Goal: Transaction & Acquisition: Purchase product/service

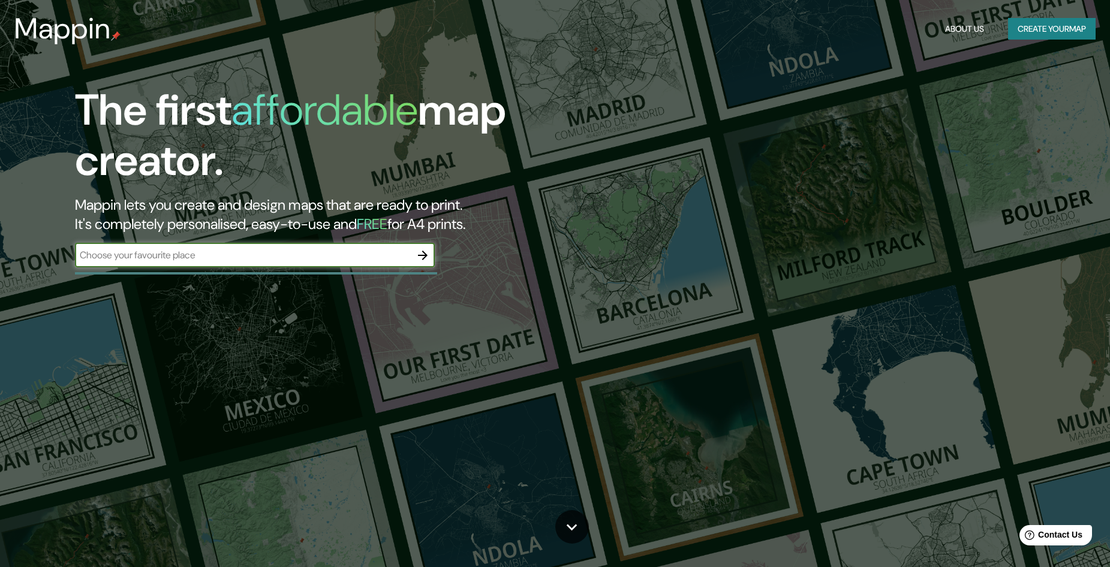
click at [299, 257] on input "text" at bounding box center [243, 255] width 336 height 14
type input "campinas"
click at [412, 256] on button "button" at bounding box center [423, 255] width 24 height 24
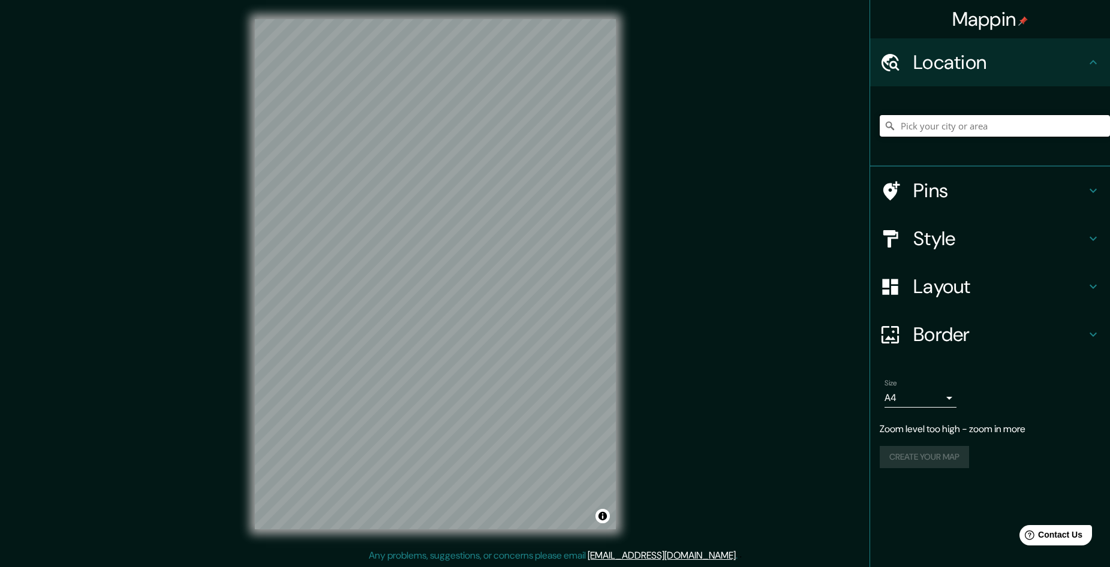
click at [935, 128] on input "Pick your city or area" at bounding box center [994, 126] width 230 height 22
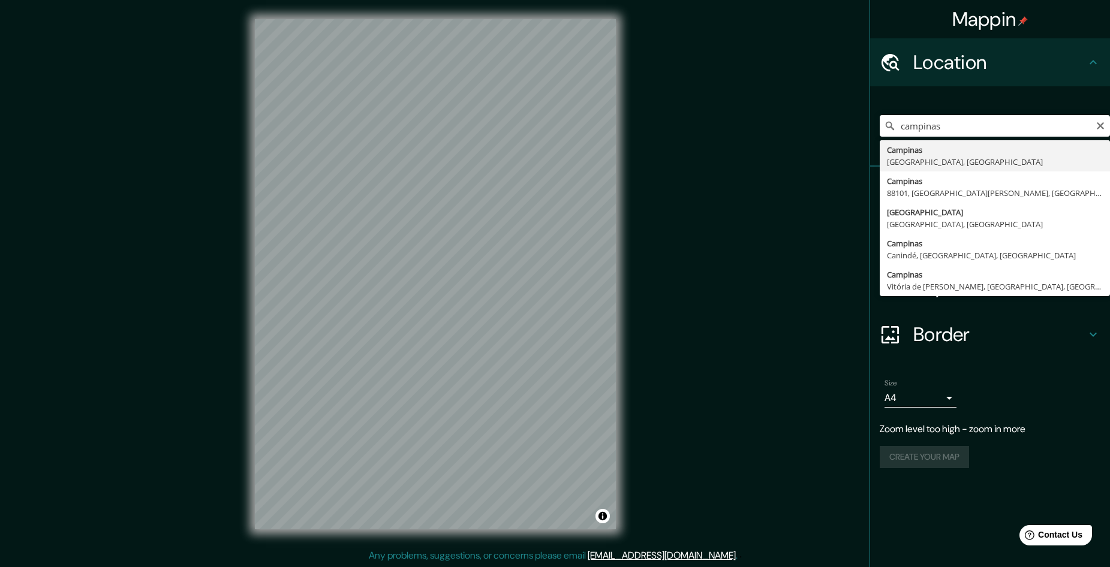
type input "[GEOGRAPHIC_DATA], [GEOGRAPHIC_DATA], [GEOGRAPHIC_DATA]"
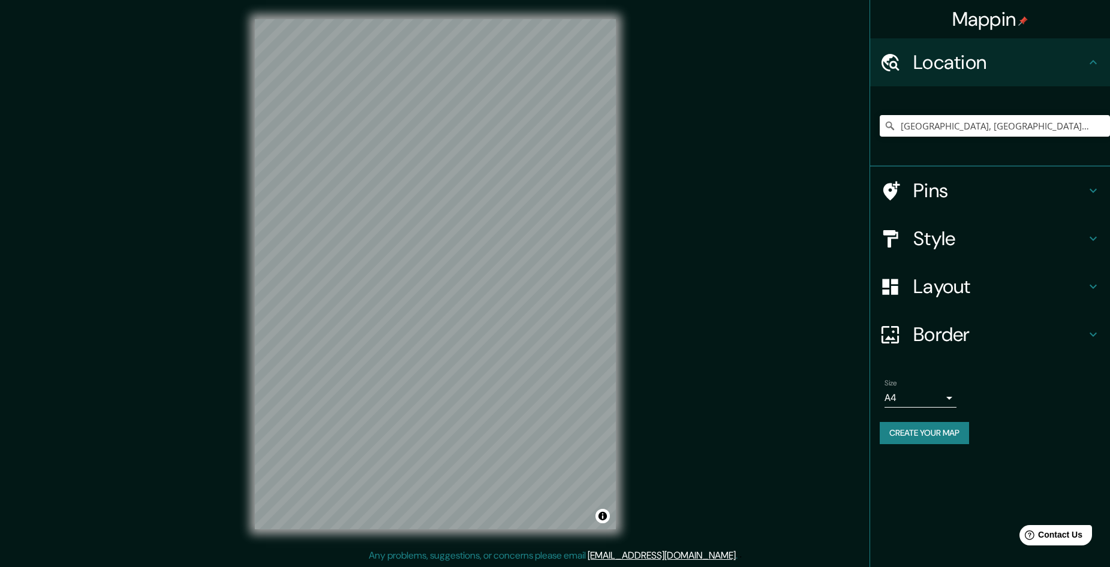
click at [921, 196] on h4 "Pins" at bounding box center [999, 191] width 173 height 24
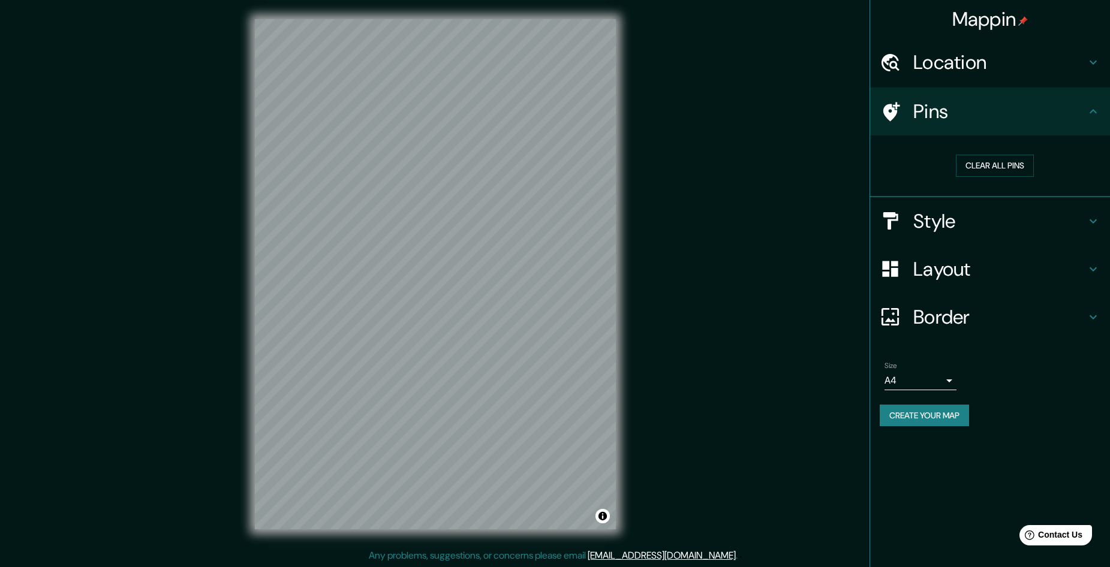
click at [926, 224] on h4 "Style" at bounding box center [999, 221] width 173 height 24
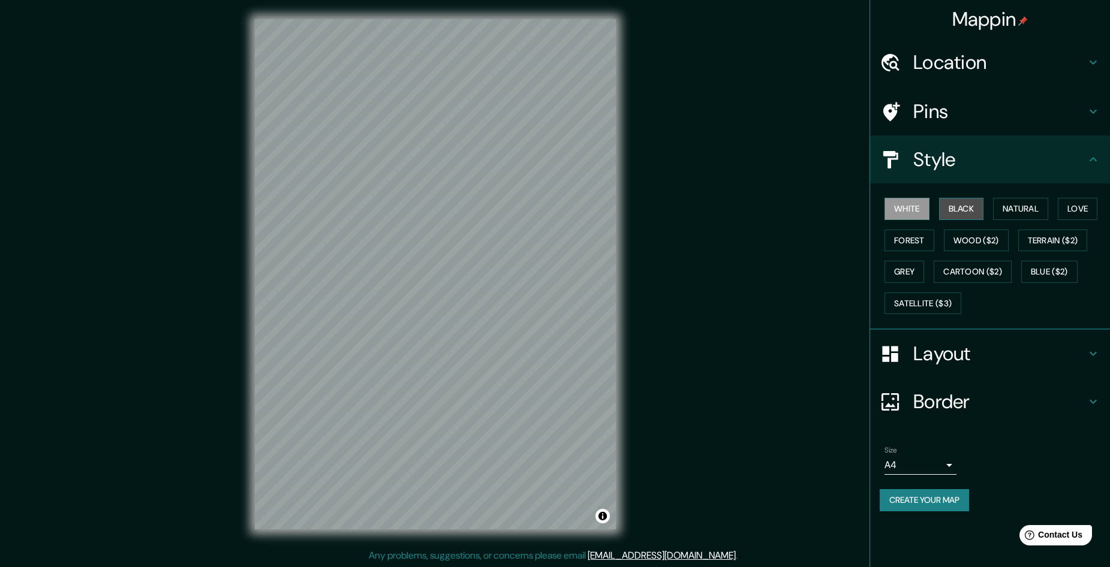
click at [956, 210] on button "Black" at bounding box center [961, 209] width 45 height 22
click at [920, 212] on button "White" at bounding box center [906, 209] width 45 height 22
click at [1002, 207] on button "Natural" at bounding box center [1020, 209] width 55 height 22
click at [912, 275] on button "Grey" at bounding box center [904, 272] width 40 height 22
click at [1006, 209] on button "Natural" at bounding box center [1020, 209] width 55 height 22
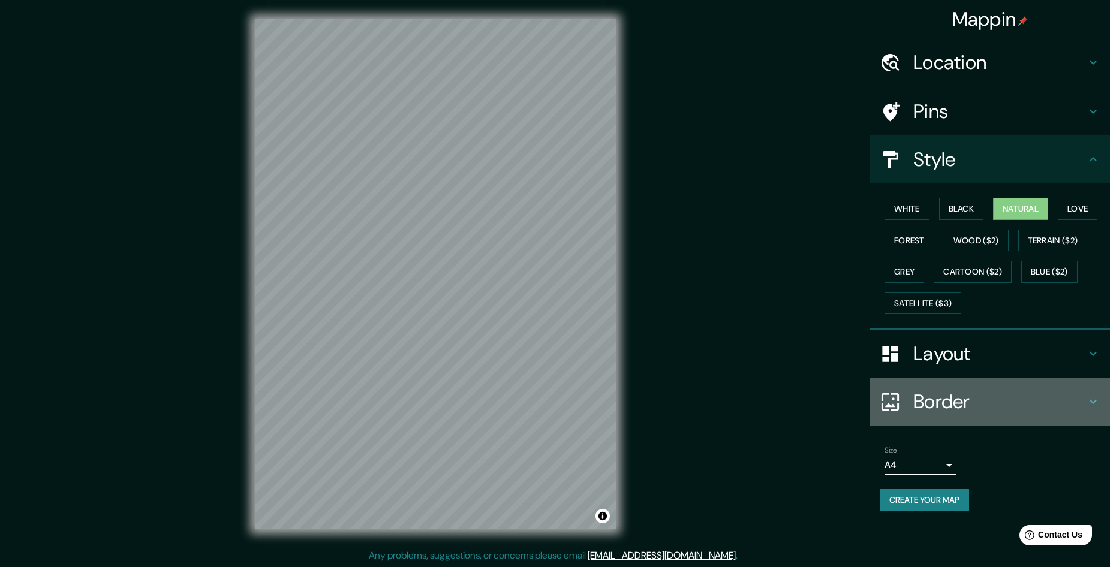
click at [943, 406] on h4 "Border" at bounding box center [999, 402] width 173 height 24
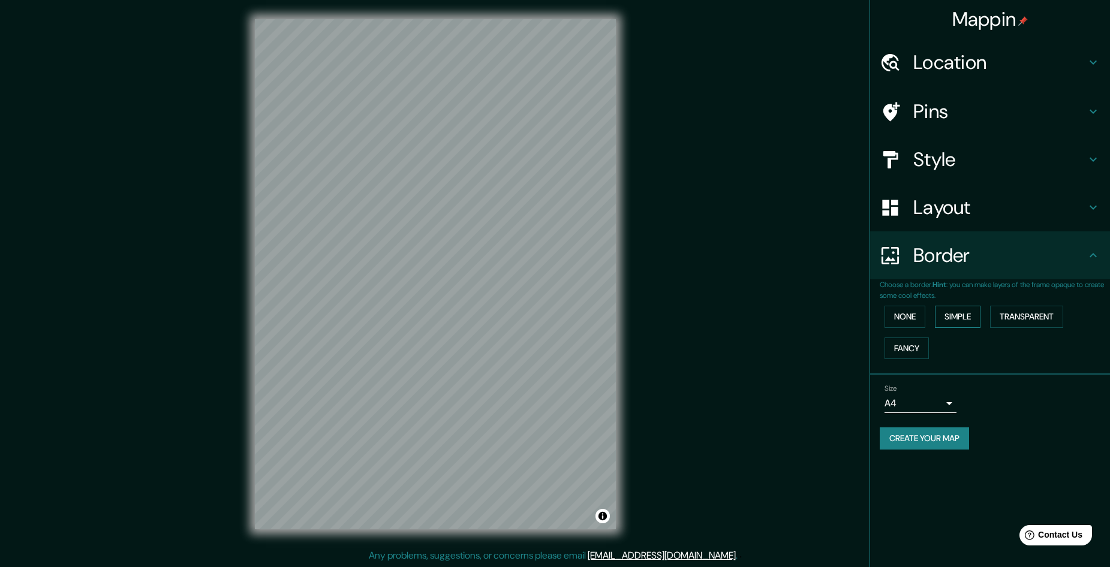
click at [954, 322] on button "Simple" at bounding box center [958, 317] width 46 height 22
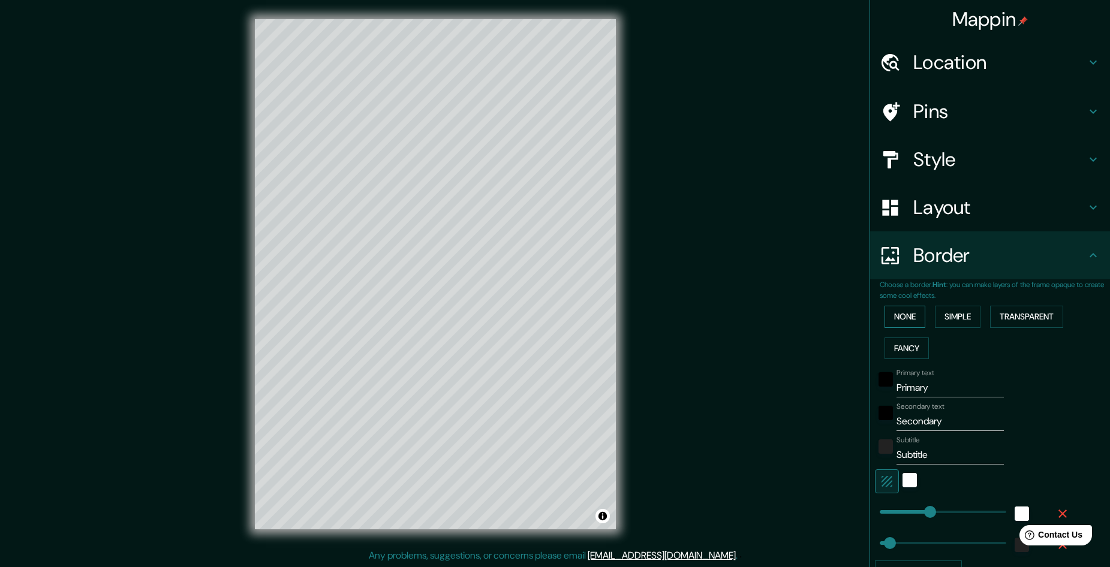
click at [906, 321] on button "None" at bounding box center [904, 317] width 41 height 22
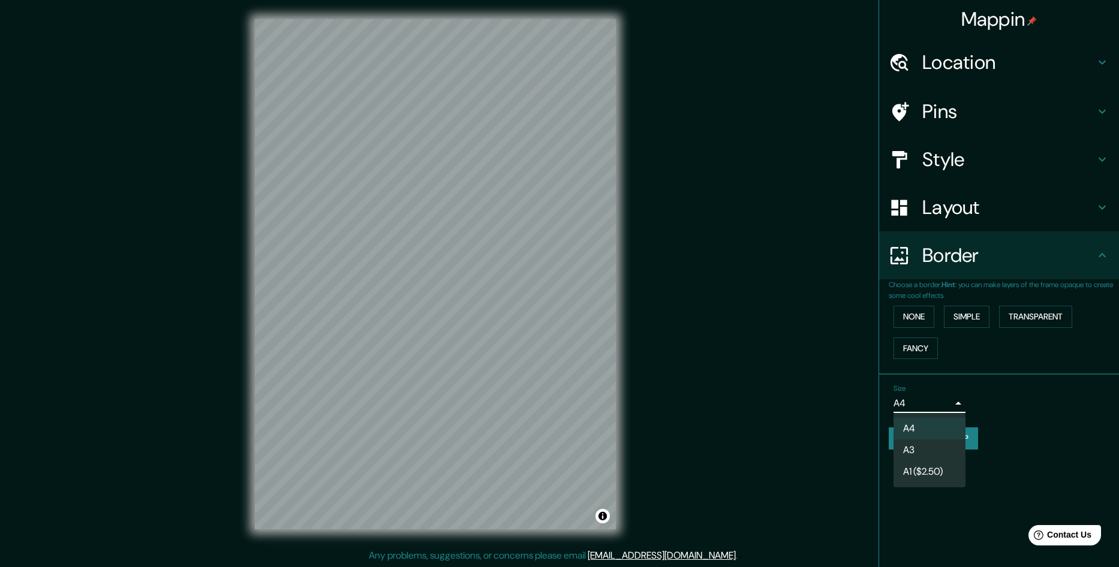
click at [943, 400] on body "Mappin Location [GEOGRAPHIC_DATA], [GEOGRAPHIC_DATA], [GEOGRAPHIC_DATA] Pins St…" at bounding box center [559, 283] width 1119 height 567
click at [935, 449] on li "A3" at bounding box center [929, 450] width 72 height 22
type input "a4"
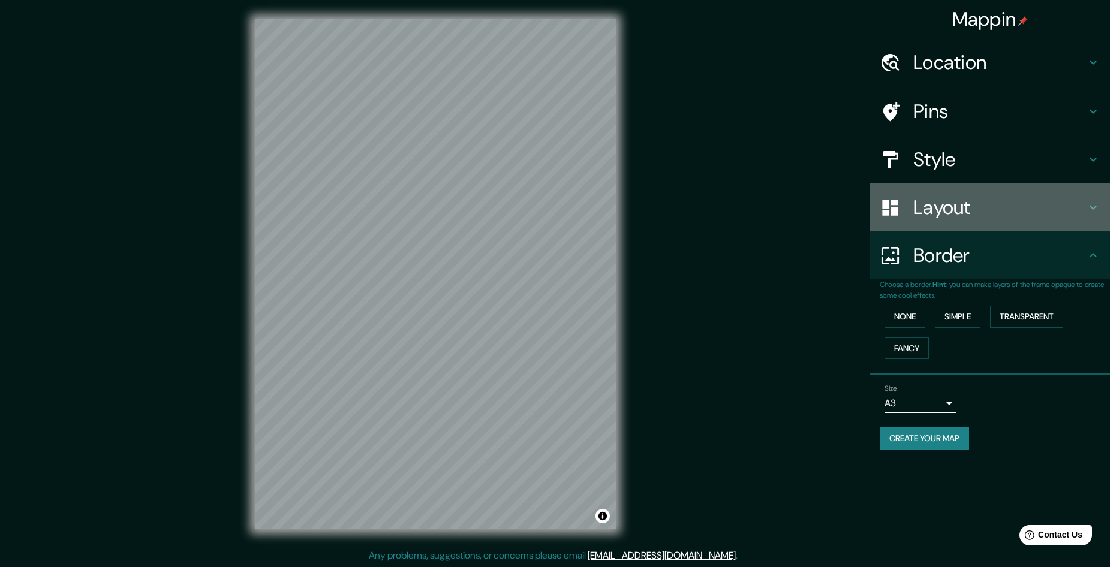
click at [941, 226] on div "Layout" at bounding box center [990, 207] width 240 height 48
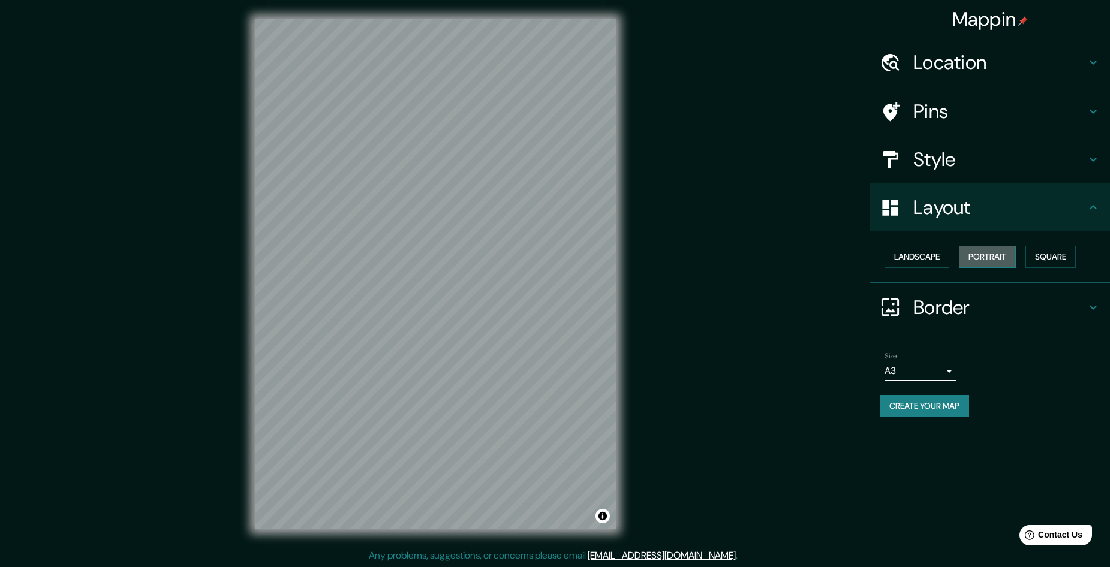
click at [978, 261] on button "Portrait" at bounding box center [987, 257] width 57 height 22
click at [905, 260] on button "Landscape" at bounding box center [916, 257] width 65 height 22
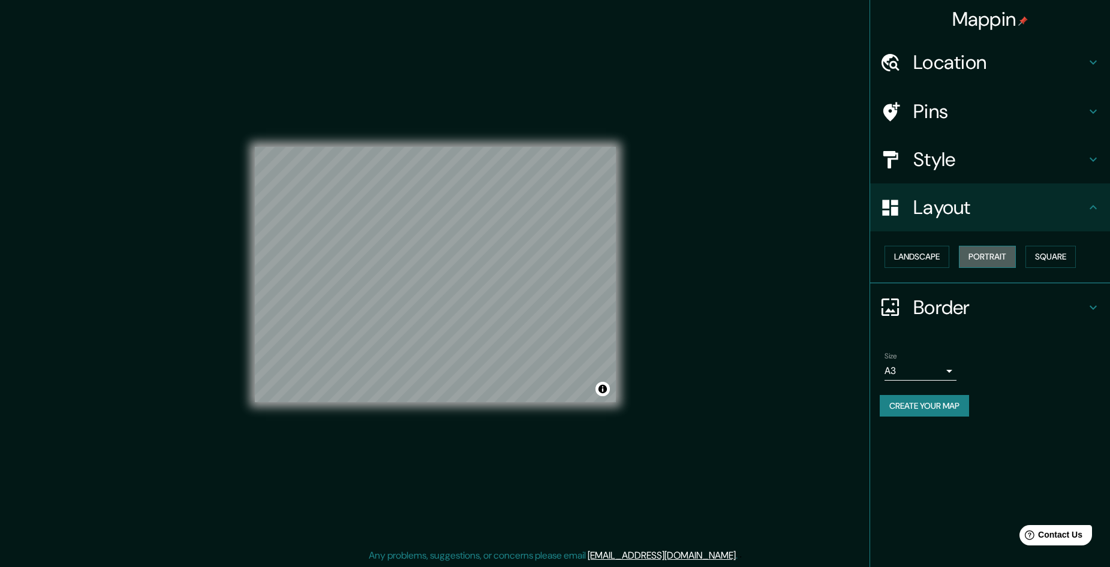
click at [1005, 255] on button "Portrait" at bounding box center [987, 257] width 57 height 22
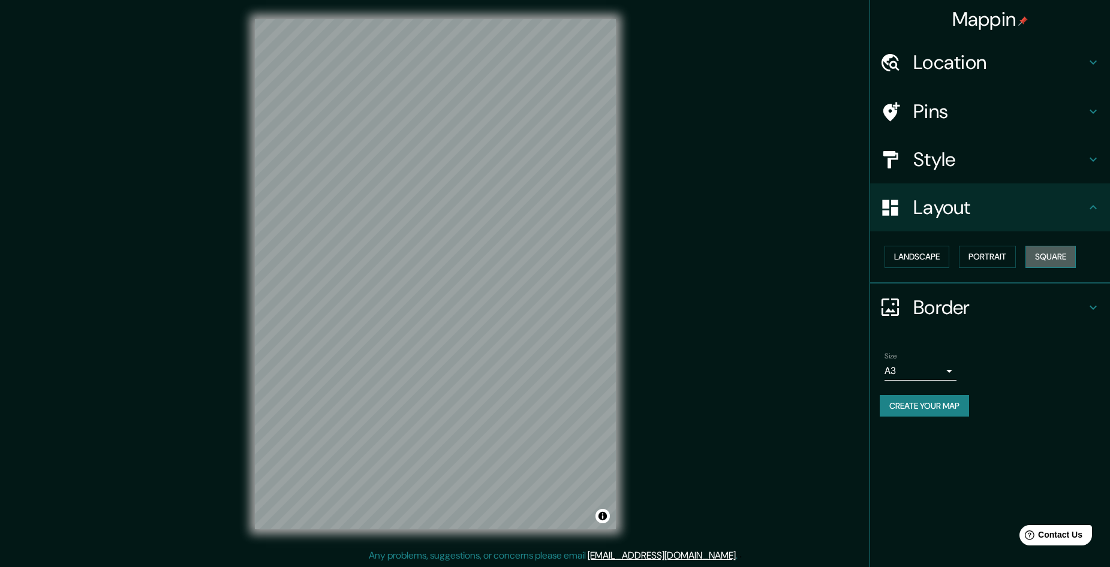
click at [1043, 258] on button "Square" at bounding box center [1050, 257] width 50 height 22
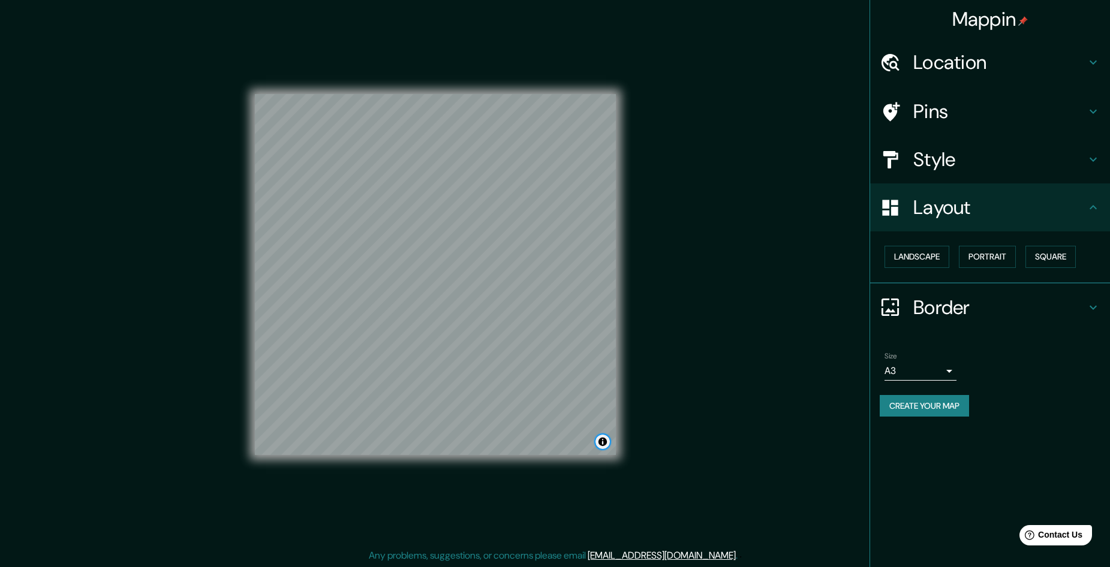
click at [603, 445] on button "Toggle attribution" at bounding box center [602, 442] width 14 height 14
click at [571, 445] on link "Improve this map" at bounding box center [562, 442] width 59 height 8
click at [1014, 170] on h4 "Style" at bounding box center [999, 159] width 173 height 24
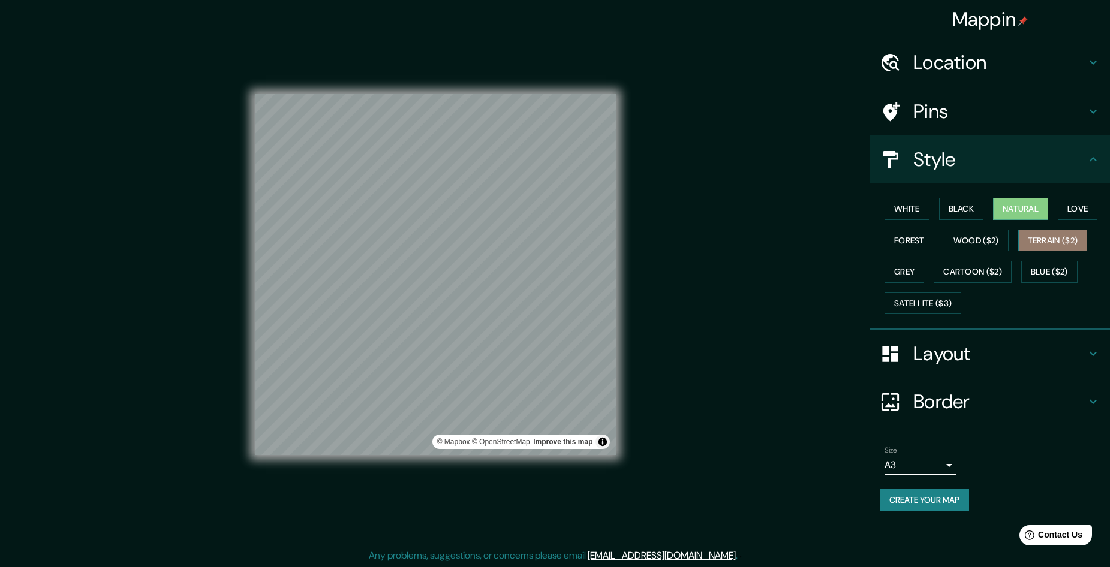
click at [1064, 240] on button "Terrain ($2)" at bounding box center [1053, 241] width 70 height 22
click at [914, 243] on button "Forest" at bounding box center [909, 241] width 50 height 22
click at [921, 211] on button "White" at bounding box center [906, 209] width 45 height 22
drag, startPoint x: 1008, startPoint y: 207, endPoint x: 1006, endPoint y: 222, distance: 15.8
click at [1008, 207] on button "Natural" at bounding box center [1020, 209] width 55 height 22
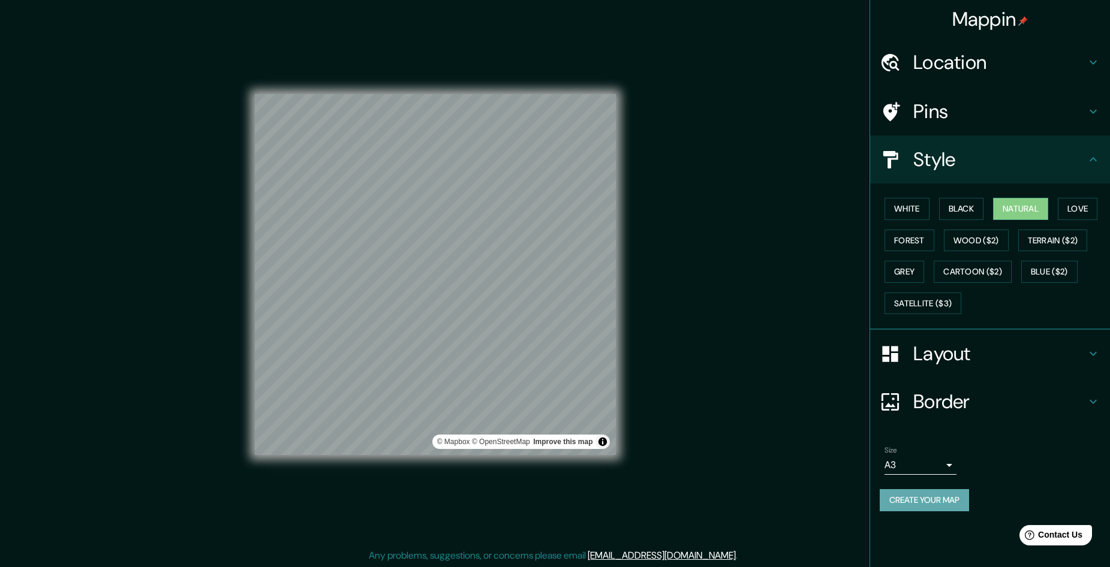
click at [953, 504] on button "Create your map" at bounding box center [923, 500] width 89 height 22
click at [957, 213] on button "Black" at bounding box center [961, 209] width 45 height 22
click at [933, 498] on button "Create your map" at bounding box center [923, 500] width 89 height 22
click at [950, 501] on button "Create your map" at bounding box center [923, 500] width 89 height 22
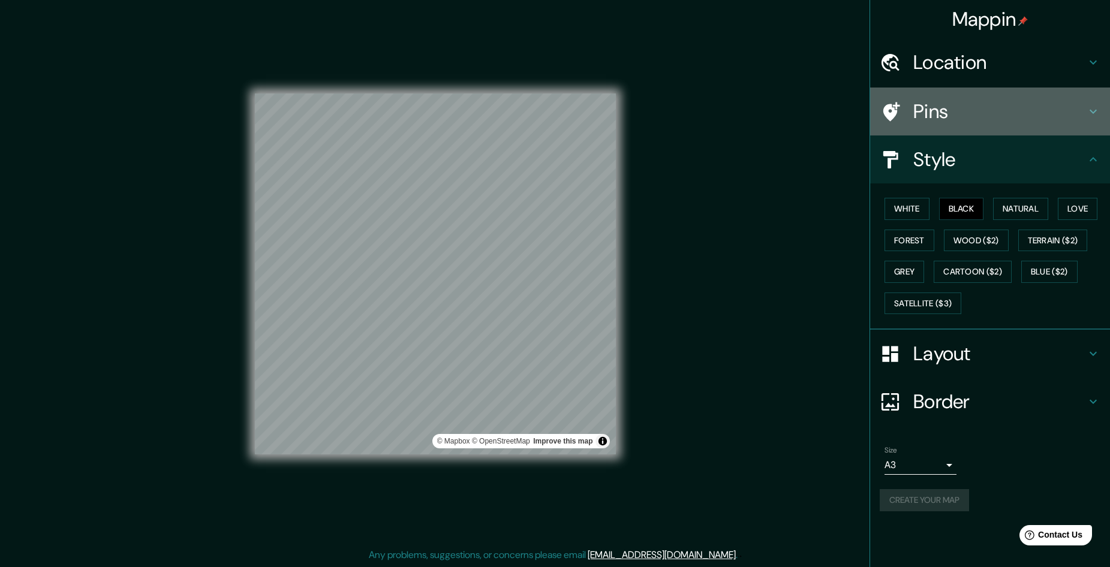
click at [1056, 106] on h4 "Pins" at bounding box center [999, 112] width 173 height 24
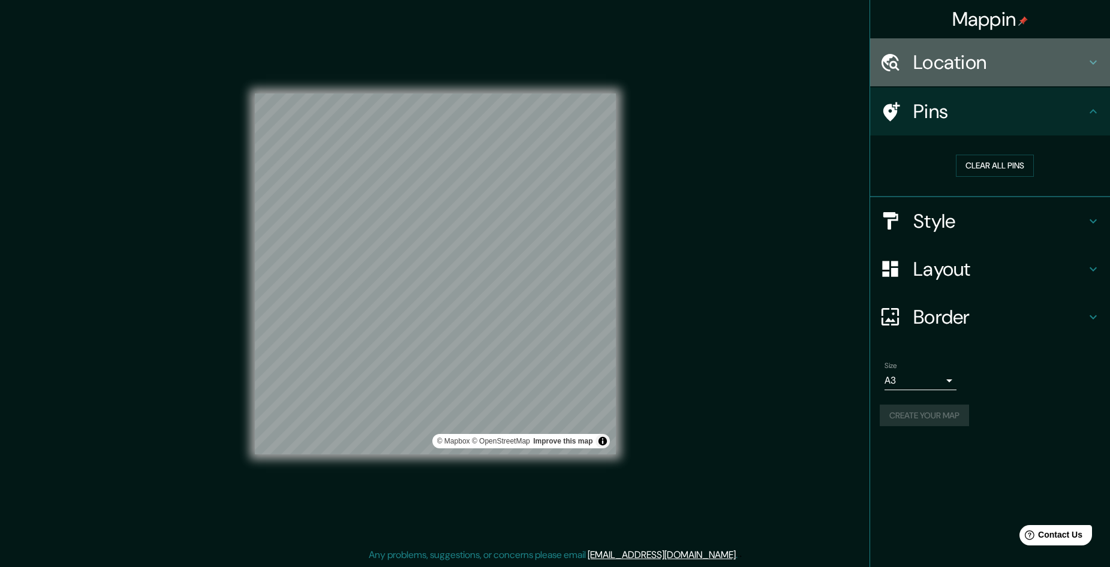
click at [1051, 71] on h4 "Location" at bounding box center [999, 62] width 173 height 24
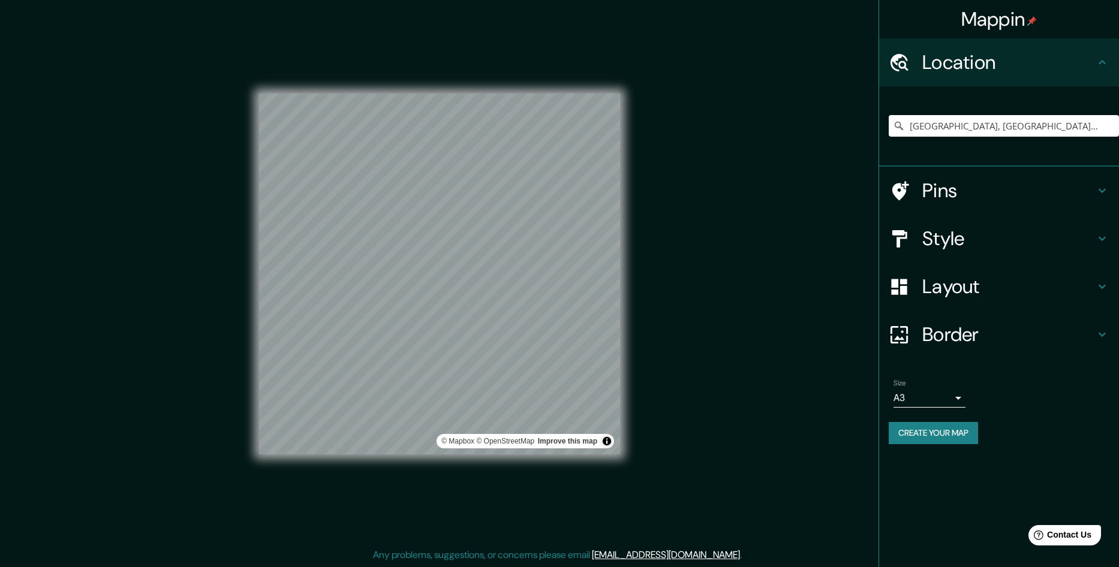
click at [941, 394] on body "Mappin Location [GEOGRAPHIC_DATA], [GEOGRAPHIC_DATA], [GEOGRAPHIC_DATA] Pins St…" at bounding box center [559, 282] width 1119 height 567
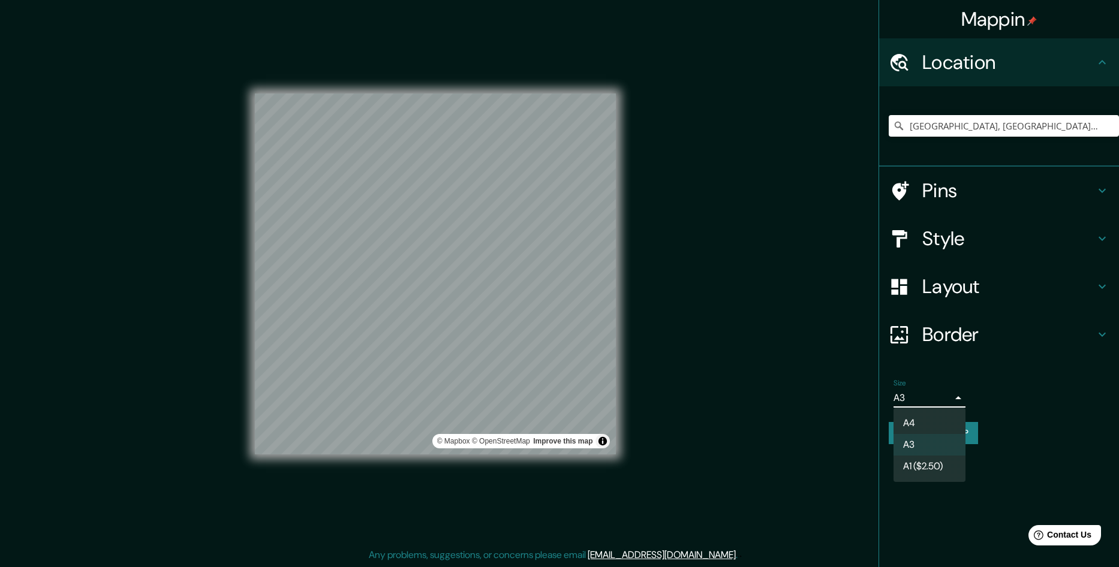
click at [972, 324] on div at bounding box center [559, 283] width 1119 height 567
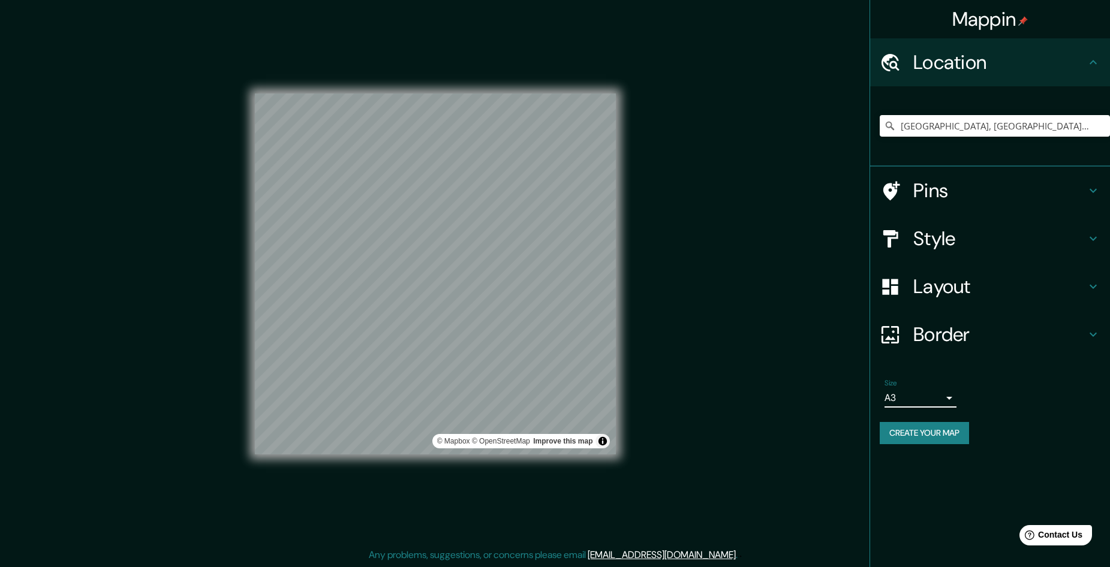
click at [972, 324] on h4 "Border" at bounding box center [999, 335] width 173 height 24
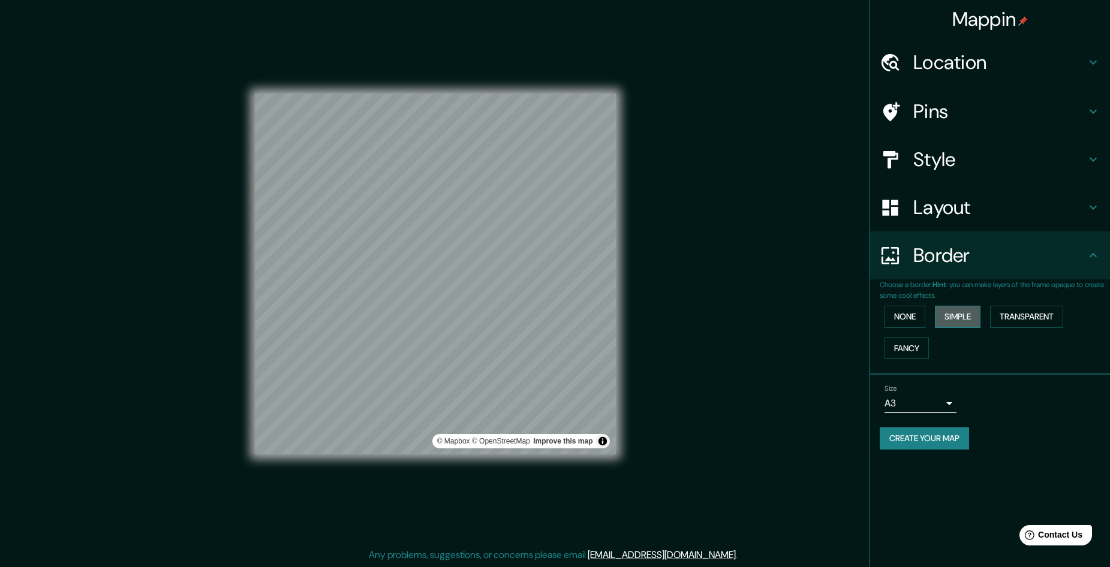
click at [965, 312] on button "Simple" at bounding box center [958, 317] width 46 height 22
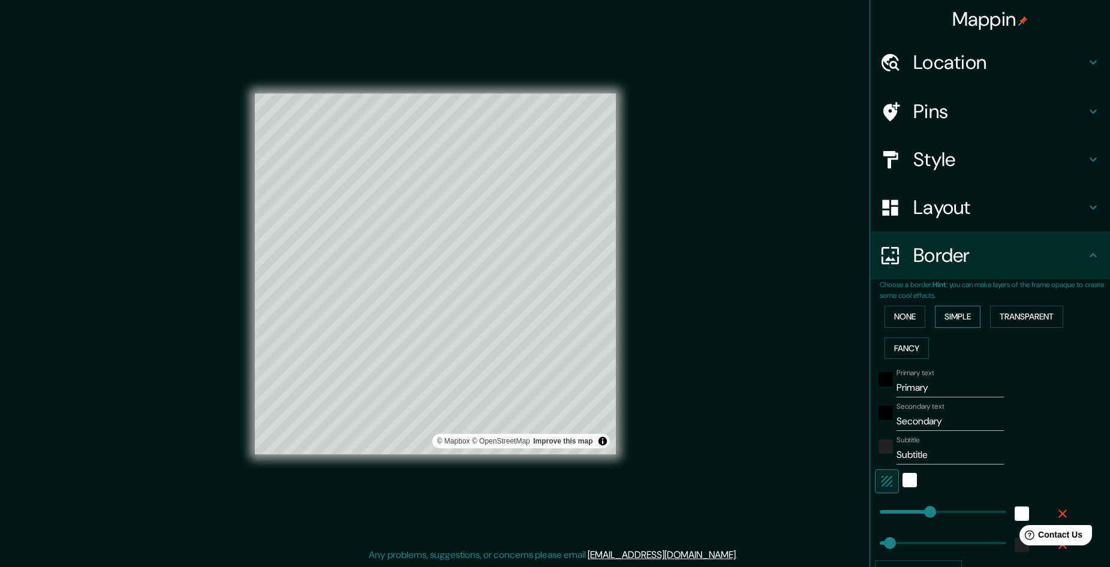
click at [965, 312] on button "Simple" at bounding box center [958, 317] width 46 height 22
type input "241"
type input "48"
click at [998, 309] on button "Transparent" at bounding box center [1026, 317] width 73 height 22
click at [893, 302] on div "None Simple Transparent Fancy" at bounding box center [994, 332] width 230 height 63
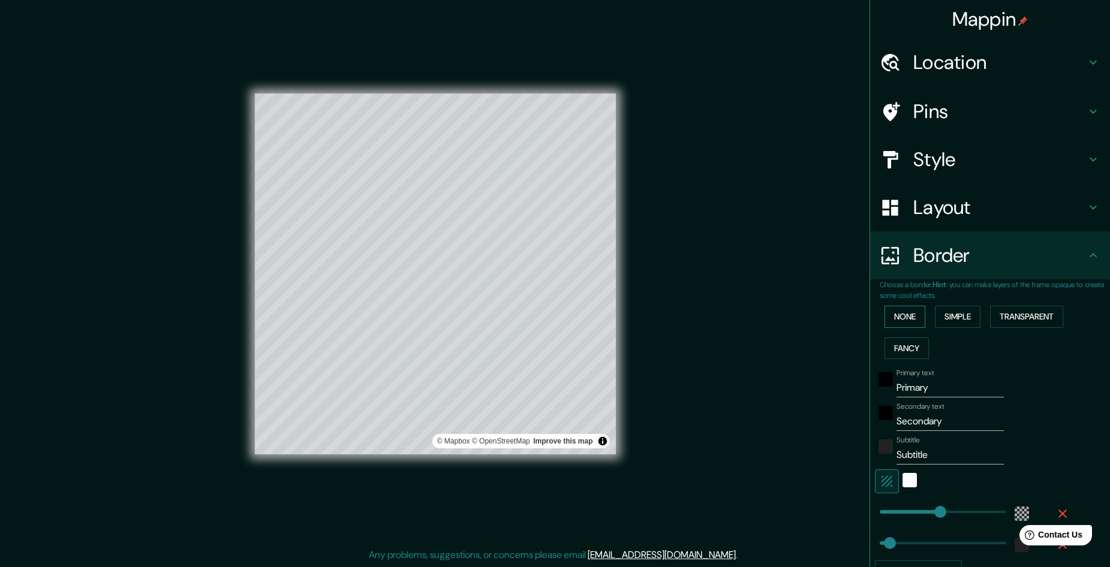
click at [900, 307] on button "None" at bounding box center [904, 317] width 41 height 22
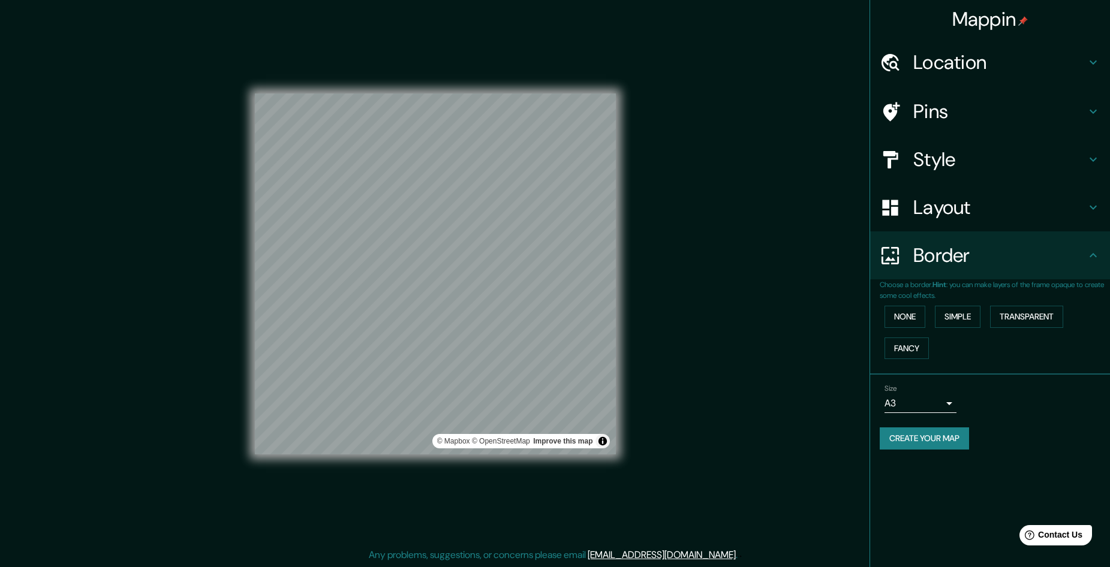
click at [921, 430] on button "Create your map" at bounding box center [923, 438] width 89 height 22
click at [693, 299] on div "Mappin Location [GEOGRAPHIC_DATA], [GEOGRAPHIC_DATA], [GEOGRAPHIC_DATA] Pins St…" at bounding box center [555, 283] width 1110 height 568
click at [942, 220] on div "Layout" at bounding box center [990, 207] width 240 height 48
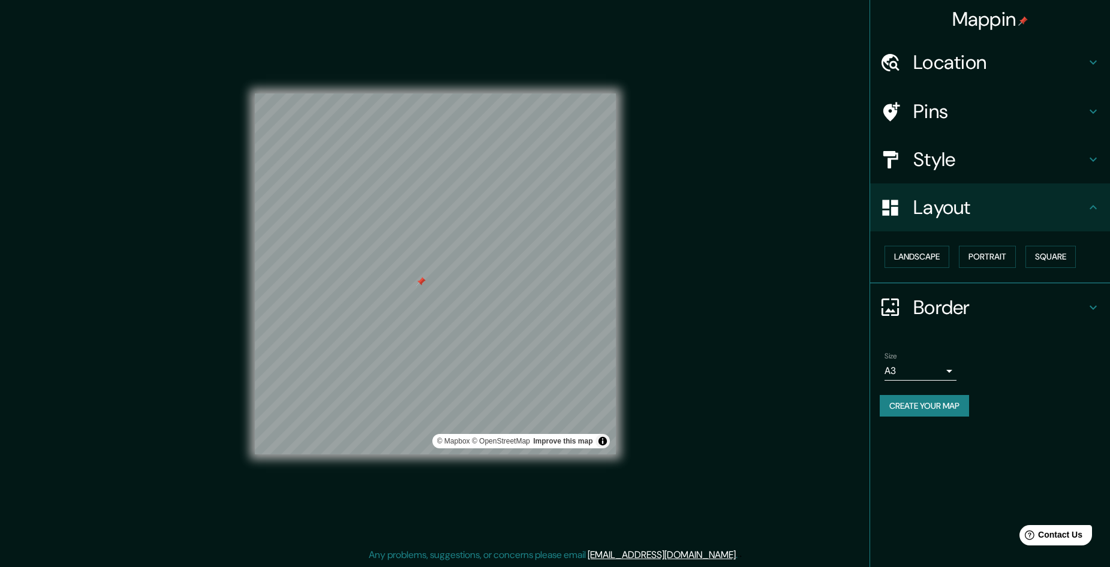
click at [936, 186] on div "Layout" at bounding box center [990, 207] width 240 height 48
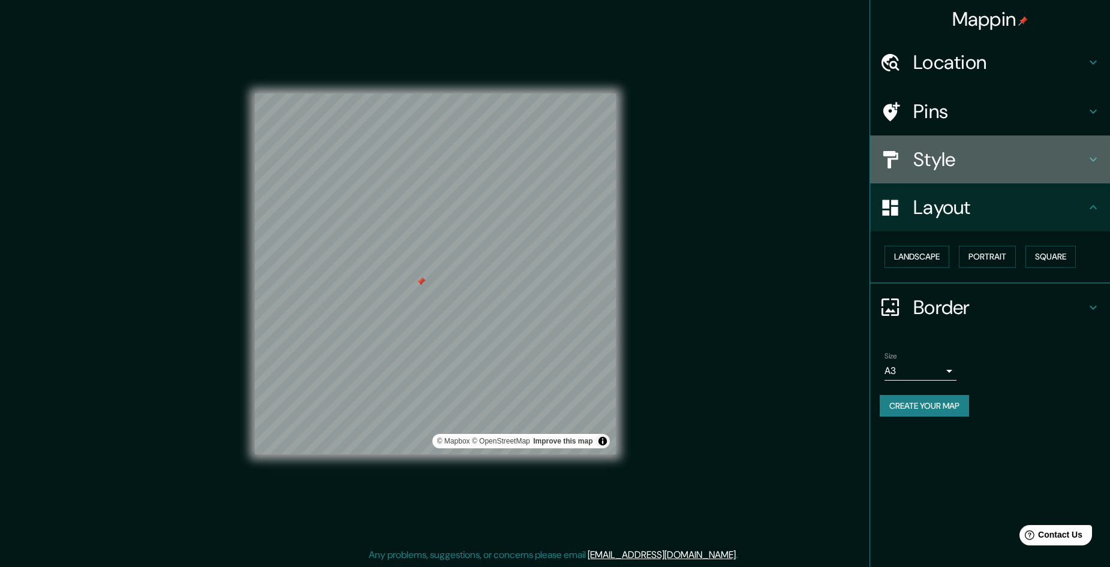
click at [937, 174] on div "Style" at bounding box center [990, 159] width 240 height 48
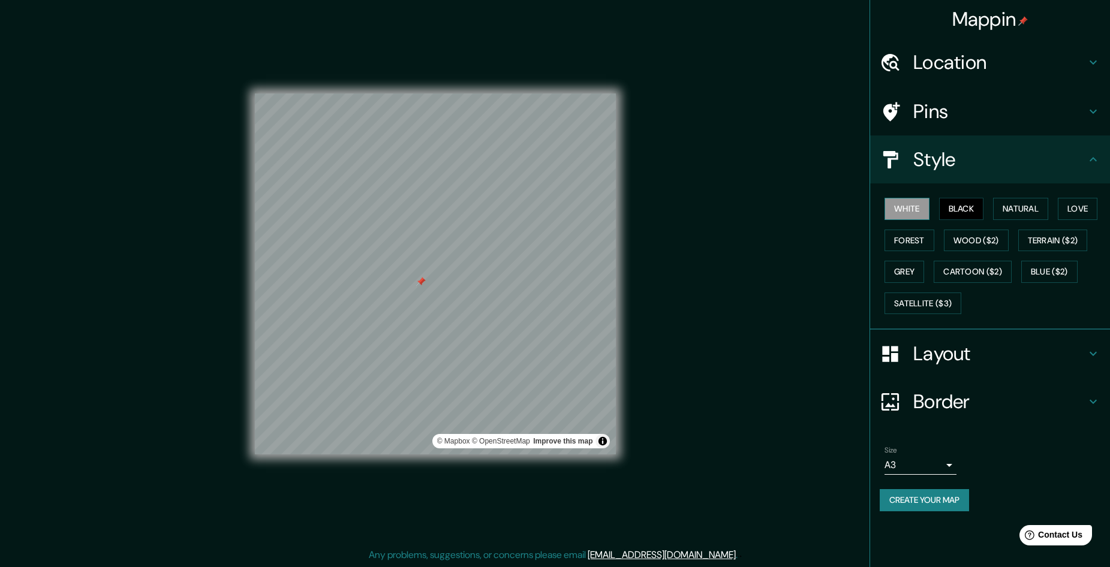
click at [915, 215] on button "White" at bounding box center [906, 209] width 45 height 22
click at [923, 281] on button "Grey" at bounding box center [904, 272] width 40 height 22
click at [912, 302] on button "Satellite ($3)" at bounding box center [922, 304] width 77 height 22
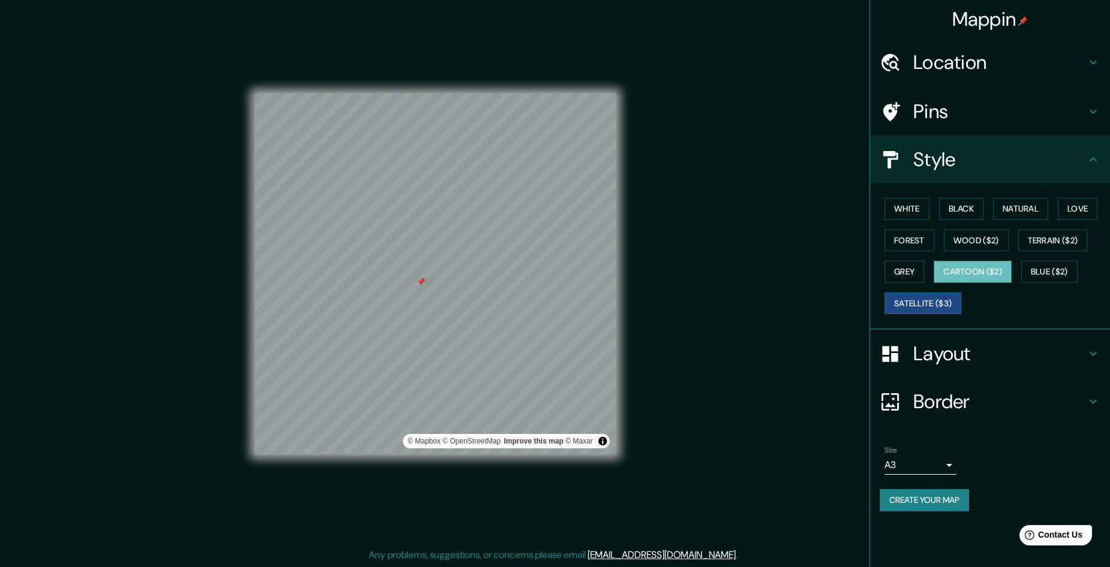
click at [948, 276] on button "Cartoon ($2)" at bounding box center [972, 272] width 78 height 22
click at [1033, 266] on button "Blue ($2)" at bounding box center [1049, 272] width 56 height 22
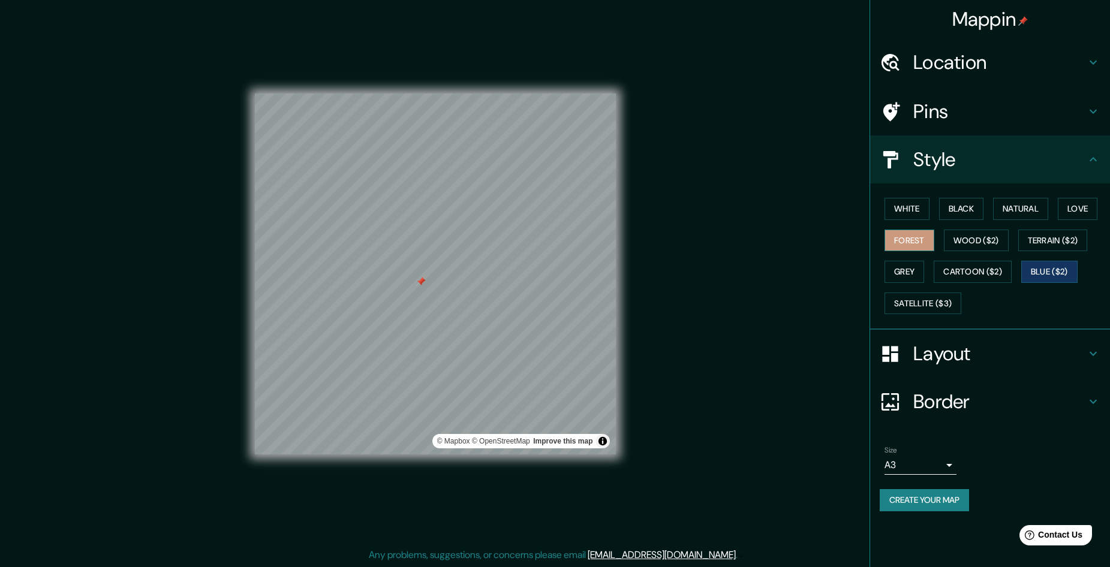
click at [926, 239] on button "Forest" at bounding box center [909, 241] width 50 height 22
click at [989, 245] on button "Wood ($2)" at bounding box center [976, 241] width 65 height 22
click at [922, 236] on button "Forest" at bounding box center [909, 241] width 50 height 22
click at [920, 217] on button "White" at bounding box center [906, 209] width 45 height 22
drag, startPoint x: 536, startPoint y: 90, endPoint x: 429, endPoint y: 279, distance: 216.9
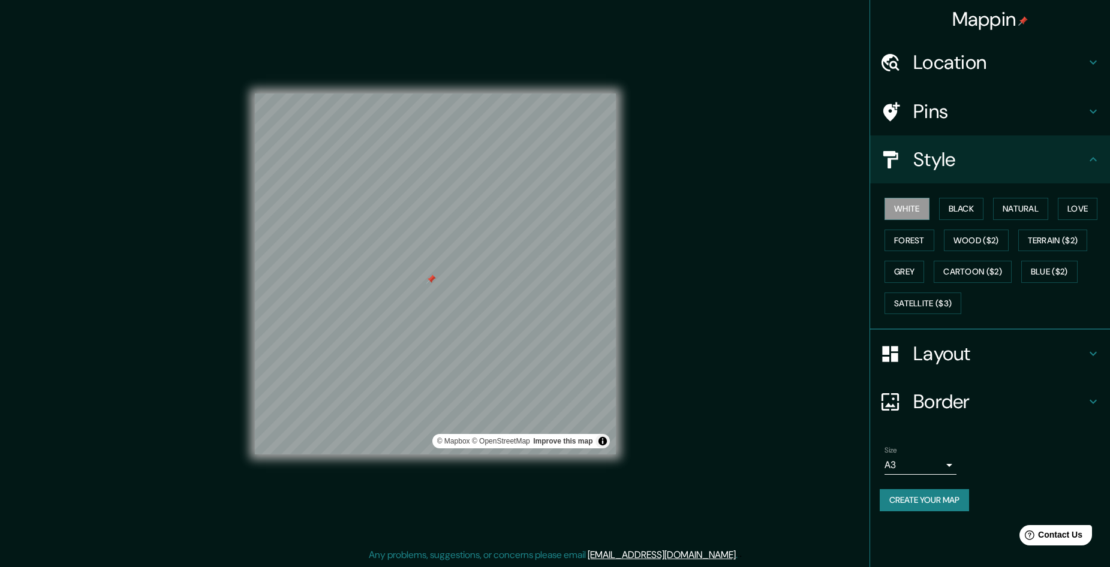
click at [429, 279] on div at bounding box center [431, 280] width 10 height 10
click at [909, 243] on button "Forest" at bounding box center [909, 241] width 50 height 22
click at [972, 216] on button "Black" at bounding box center [961, 209] width 45 height 22
click at [913, 267] on button "Grey" at bounding box center [904, 272] width 40 height 22
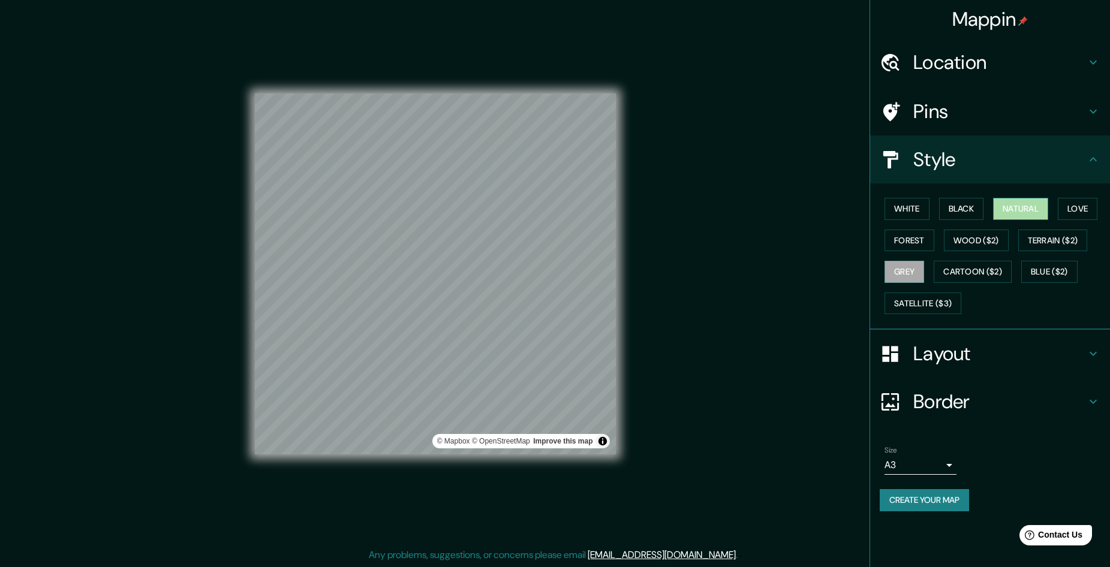
click at [1033, 214] on button "Natural" at bounding box center [1020, 209] width 55 height 22
click at [1071, 211] on button "Love" at bounding box center [1077, 209] width 40 height 22
click at [921, 242] on button "Forest" at bounding box center [909, 241] width 50 height 22
click at [956, 242] on button "Wood ($2)" at bounding box center [976, 241] width 65 height 22
click at [912, 269] on button "Grey" at bounding box center [904, 272] width 40 height 22
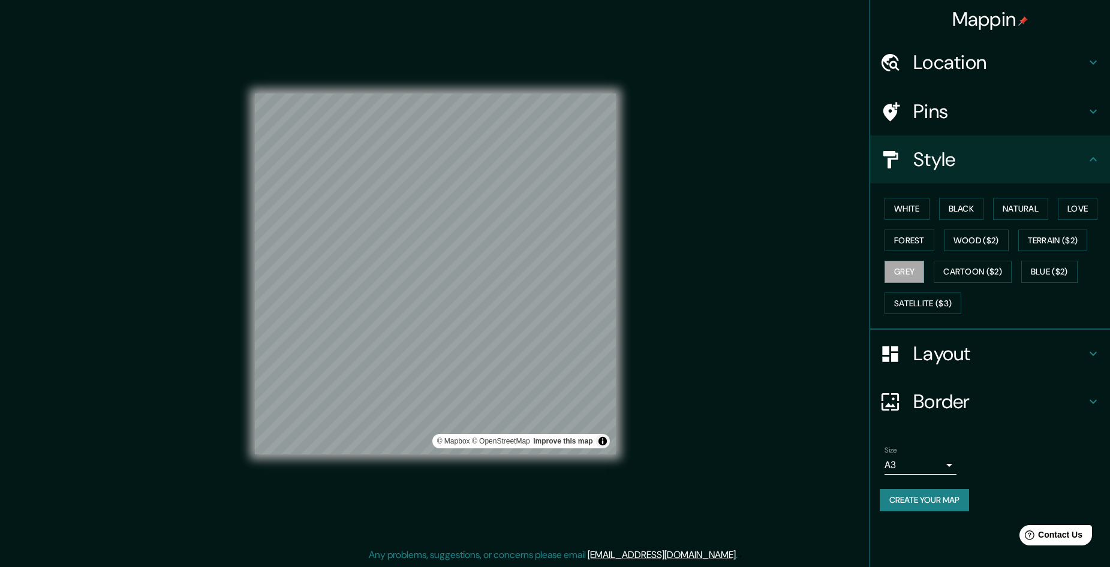
click at [945, 498] on button "Create your map" at bounding box center [923, 500] width 89 height 22
